Goal: Information Seeking & Learning: Learn about a topic

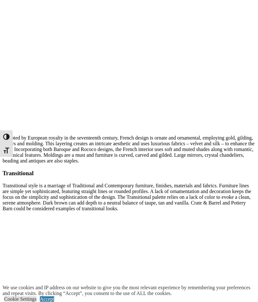
scroll to position [1523, 0]
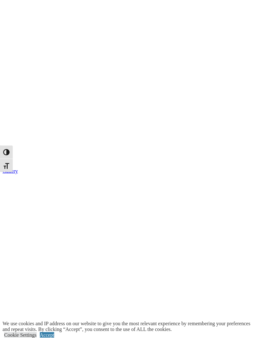
scroll to position [837, 0]
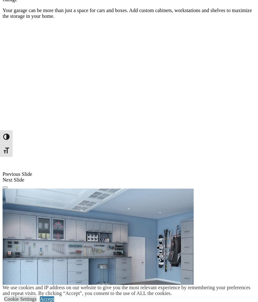
scroll to position [433, 0]
